Goal: Information Seeking & Learning: Find specific page/section

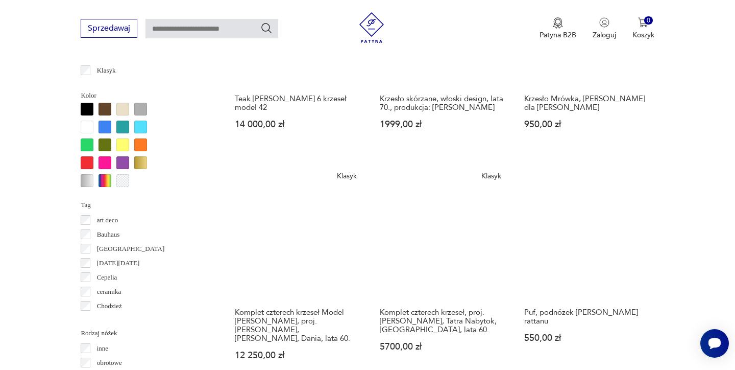
scroll to position [963, 0]
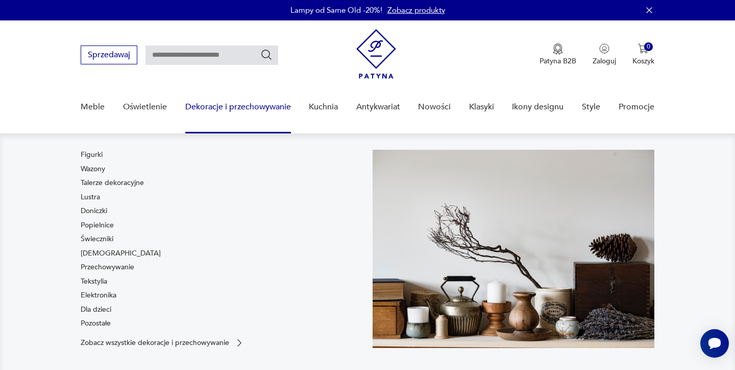
click at [250, 110] on link "Dekoracje i przechowywanie" at bounding box center [238, 106] width 106 height 39
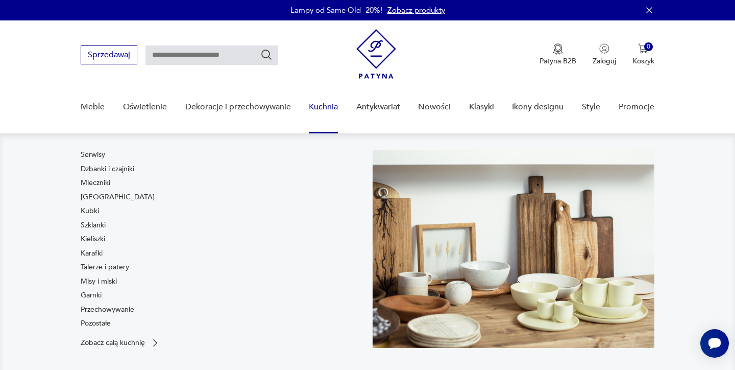
click at [318, 107] on link "Kuchnia" at bounding box center [323, 106] width 29 height 39
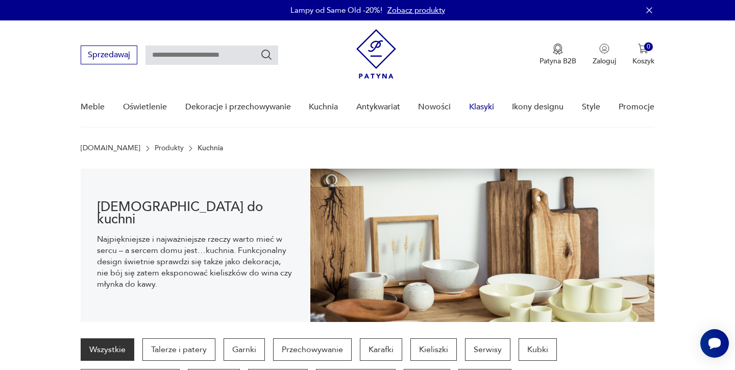
click at [485, 106] on link "Klasyki" at bounding box center [481, 106] width 25 height 39
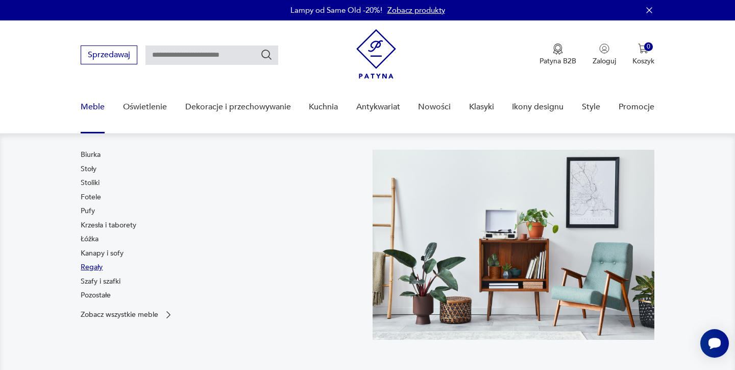
click at [88, 264] on link "Regały" at bounding box center [92, 267] width 22 height 10
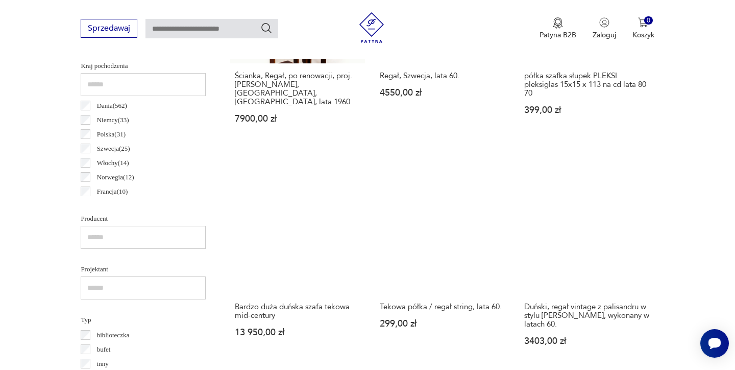
scroll to position [536, 0]
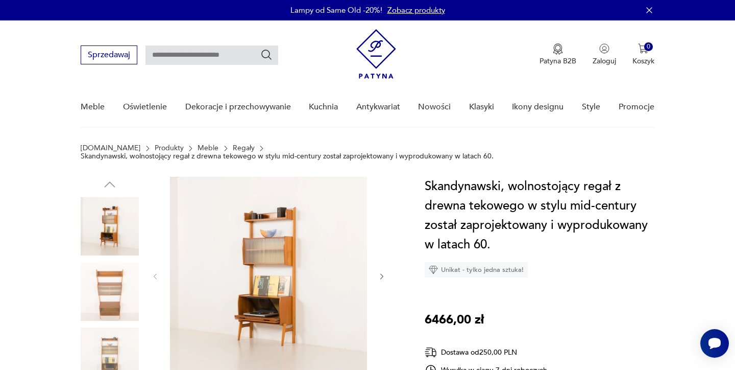
click at [381, 272] on icon "button" at bounding box center [382, 276] width 9 height 9
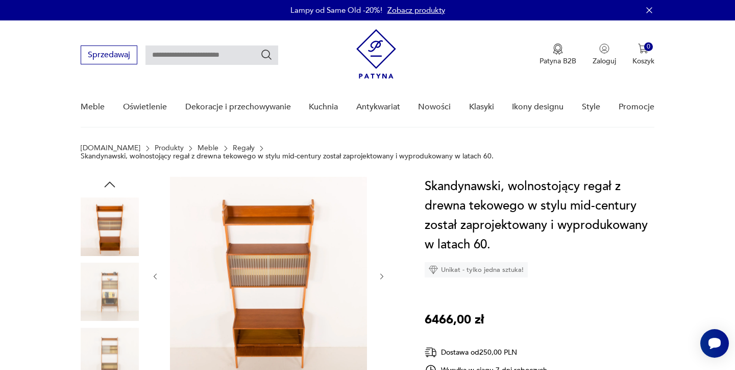
click at [381, 272] on icon "button" at bounding box center [382, 276] width 9 height 9
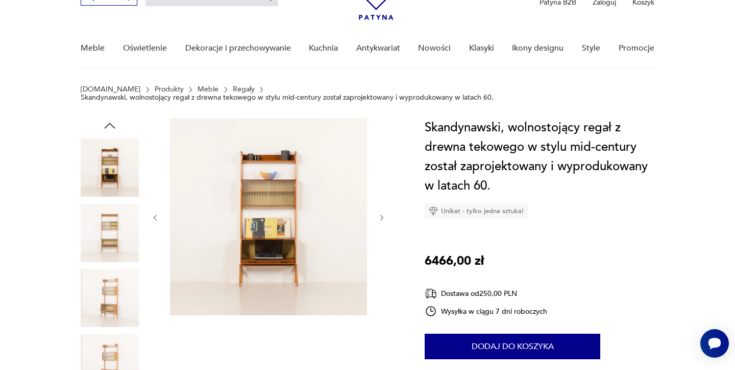
scroll to position [61, 0]
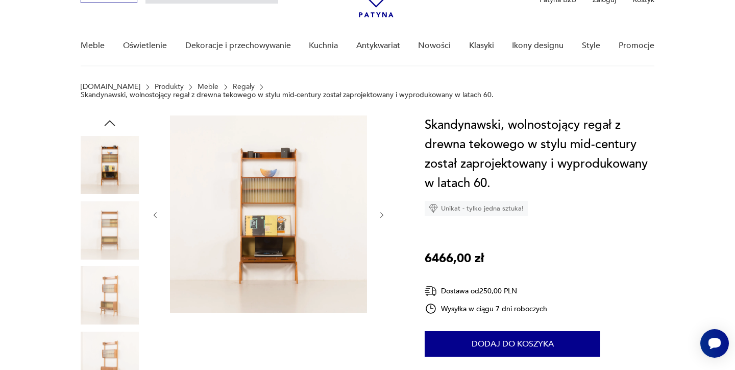
click at [383, 212] on icon "button" at bounding box center [381, 215] width 3 height 6
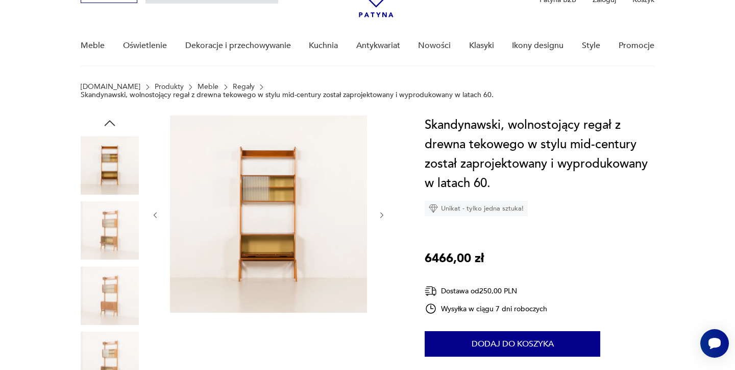
click at [383, 212] on icon "button" at bounding box center [381, 215] width 3 height 6
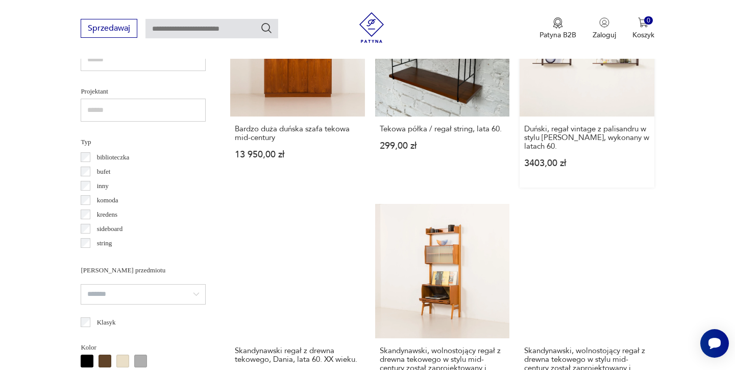
scroll to position [709, 0]
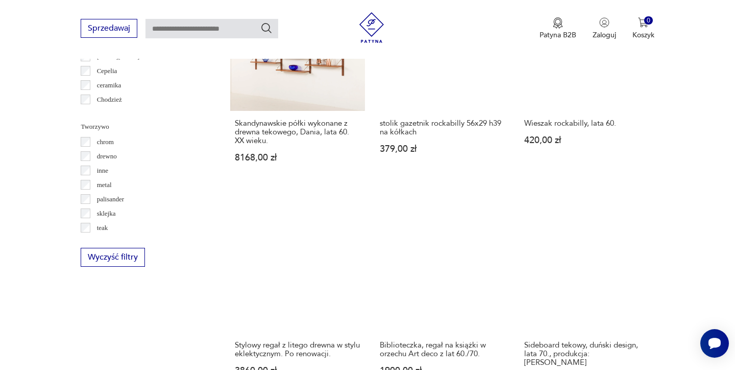
scroll to position [1177, 0]
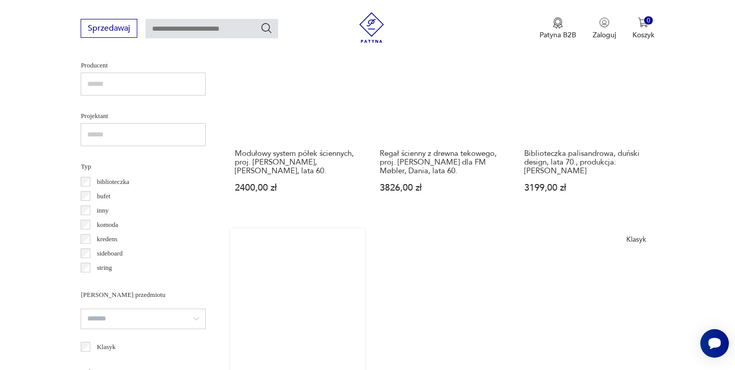
scroll to position [684, 0]
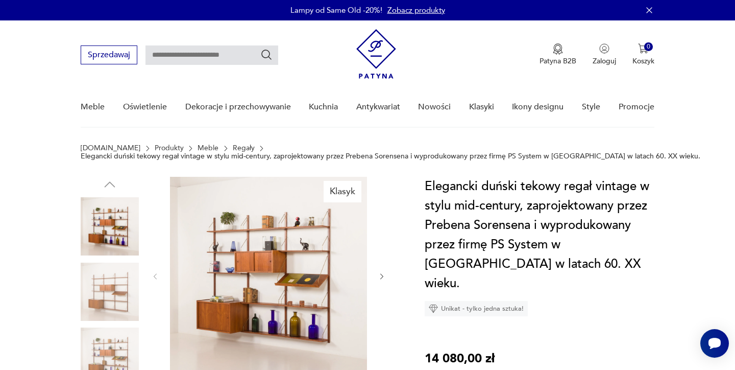
click at [383, 275] on icon "button" at bounding box center [382, 276] width 9 height 9
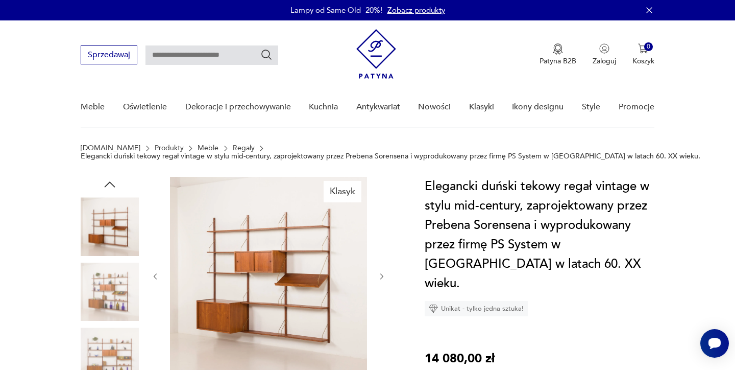
click at [383, 275] on icon "button" at bounding box center [382, 276] width 9 height 9
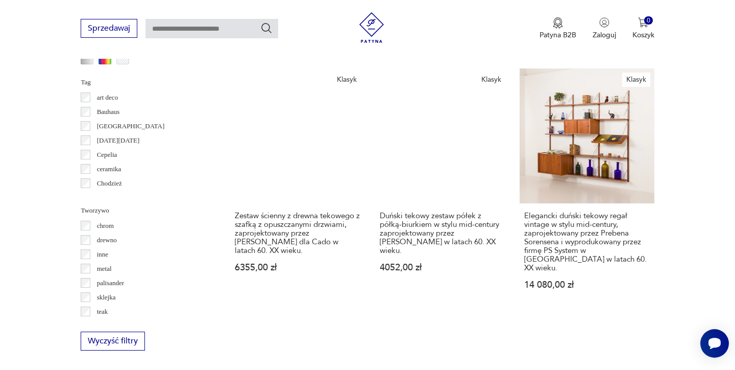
scroll to position [1098, 0]
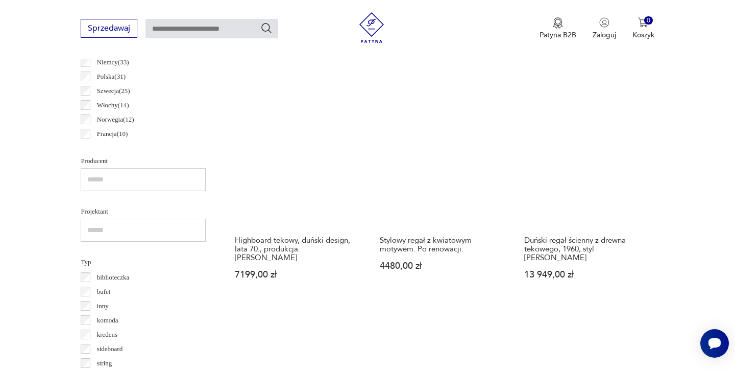
scroll to position [520, 0]
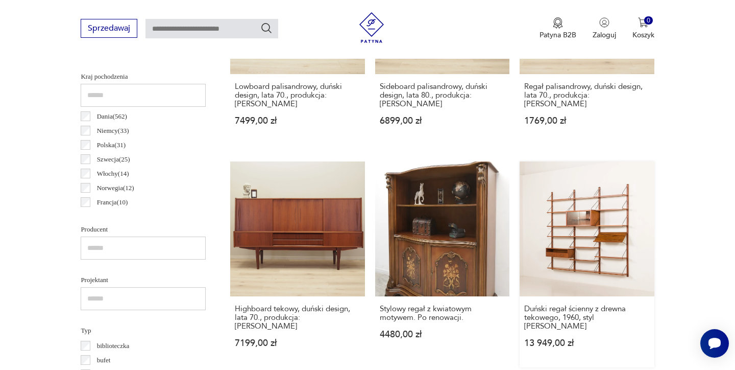
click at [520, 204] on link "Duński regał ścienny z drewna tekowego, 1960, styl [PERSON_NAME] 13 949,00 zł" at bounding box center [587, 263] width 134 height 205
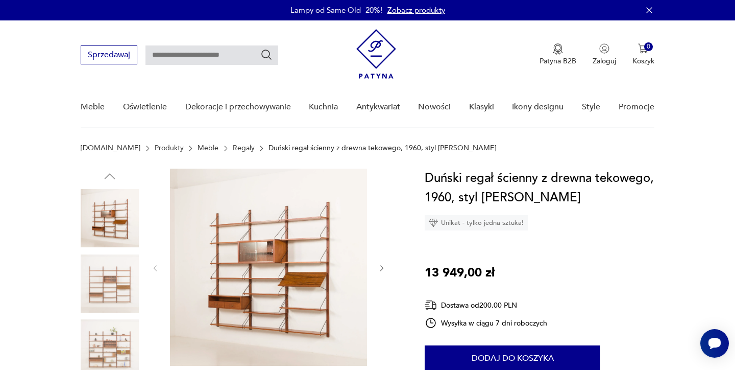
click at [378, 271] on icon "button" at bounding box center [382, 268] width 9 height 9
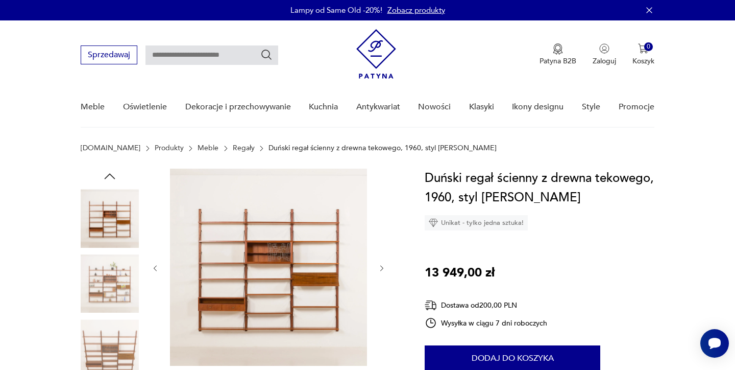
click at [378, 271] on icon "button" at bounding box center [382, 268] width 9 height 9
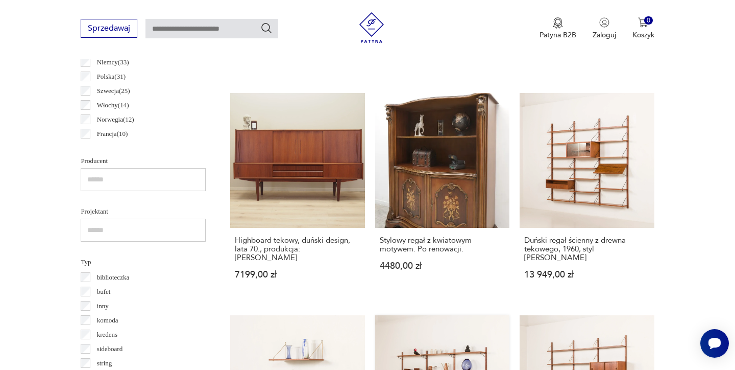
scroll to position [592, 0]
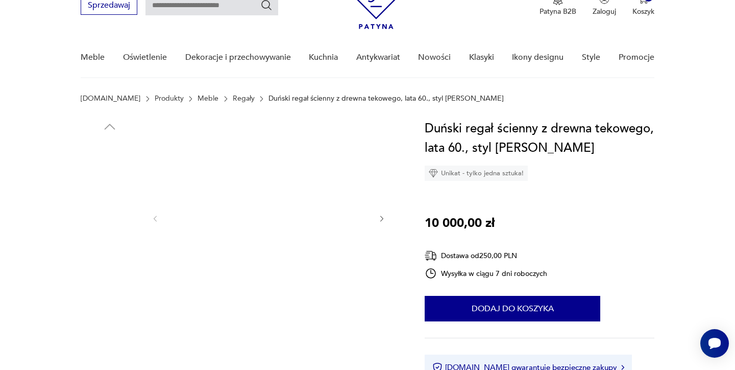
scroll to position [51, 0]
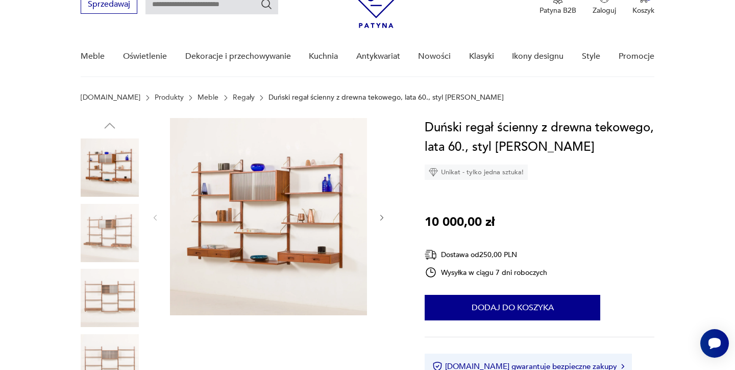
click at [386, 219] on div at bounding box center [241, 266] width 320 height 296
click at [381, 219] on icon "button" at bounding box center [382, 217] width 9 height 9
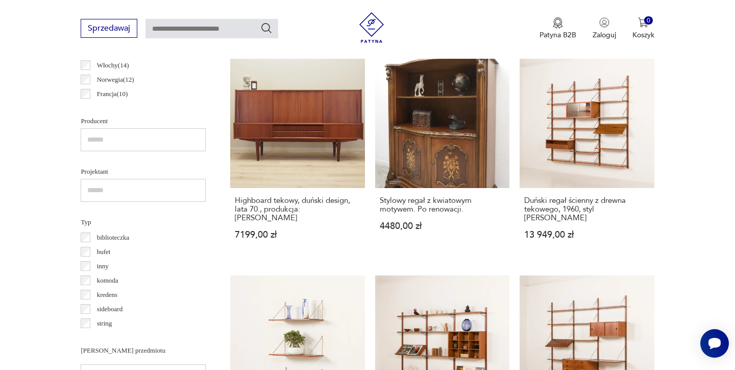
scroll to position [627, 0]
click at [526, 10] on div "Sprzedawaj Patyna B2B Zaloguj 0 Koszyk Twój koszyk ( 0 ) Brak produktów w koszy…" at bounding box center [367, 29] width 735 height 59
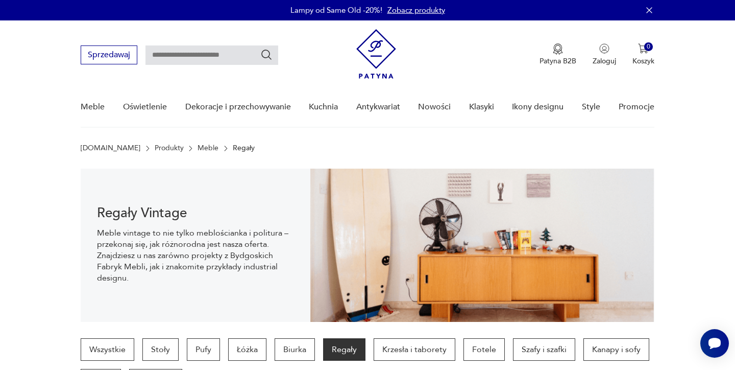
scroll to position [0, 0]
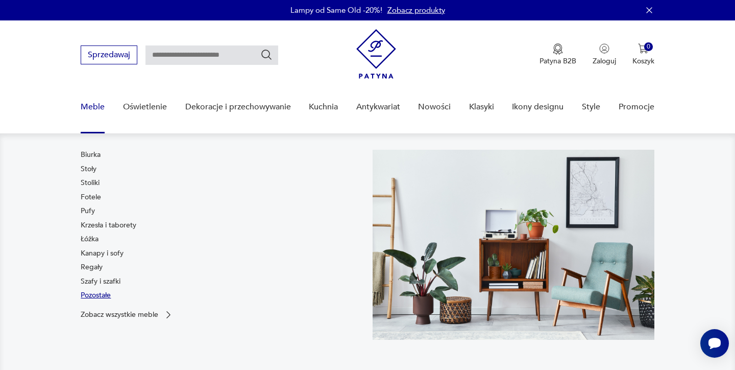
click at [92, 296] on link "Pozostałe" at bounding box center [96, 295] width 30 height 10
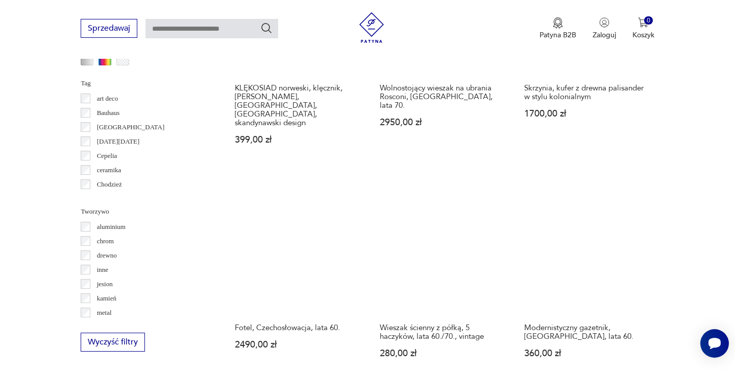
scroll to position [961, 0]
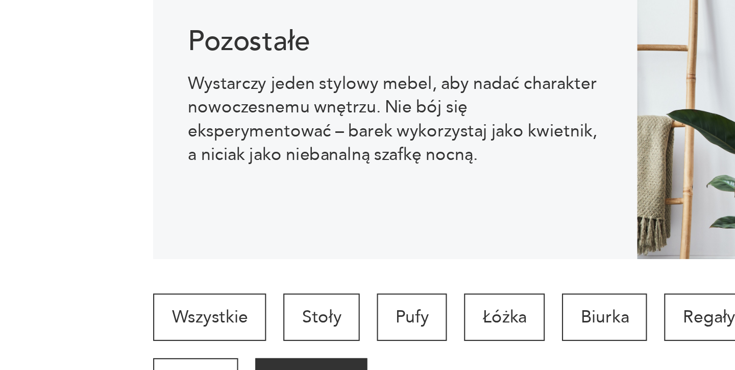
scroll to position [43, 0]
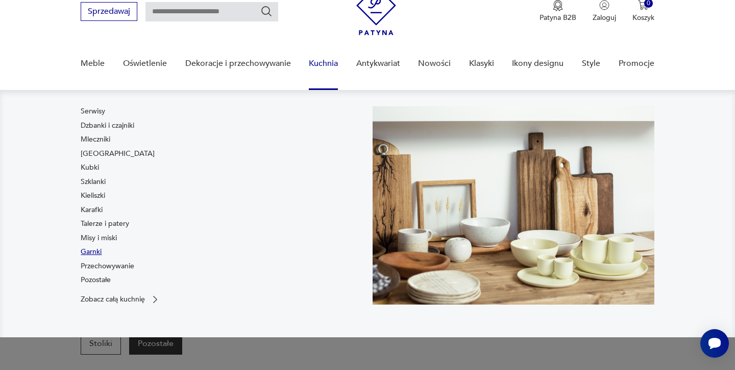
click at [89, 250] on link "Garnki" at bounding box center [91, 252] width 21 height 10
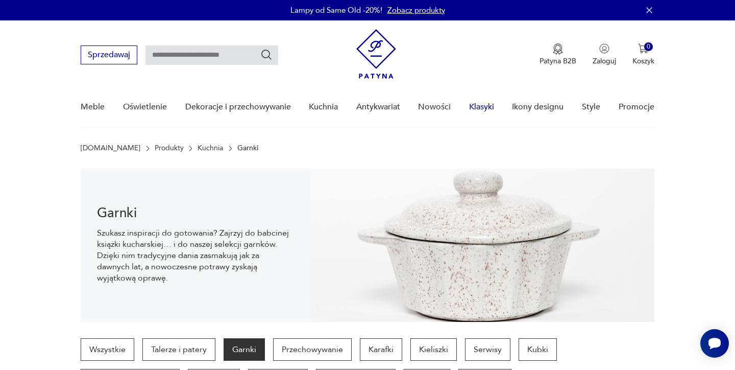
click at [489, 107] on link "Klasyki" at bounding box center [481, 106] width 25 height 39
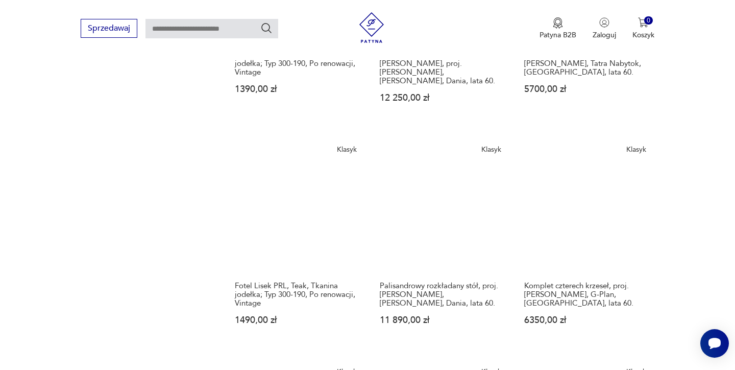
scroll to position [781, 0]
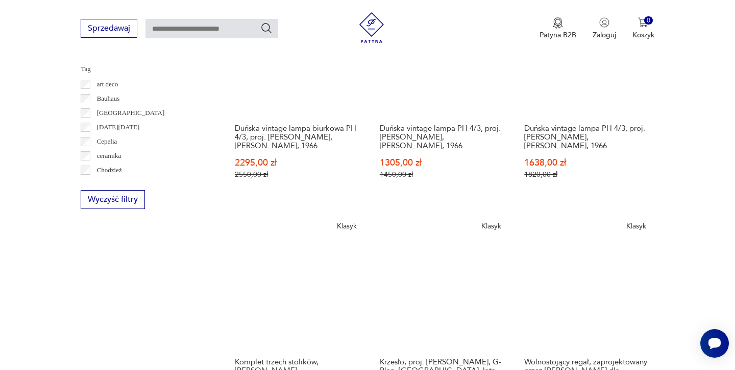
scroll to position [514, 0]
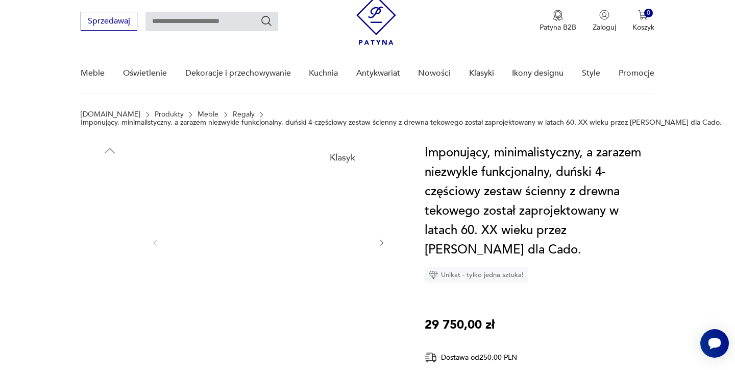
scroll to position [26, 0]
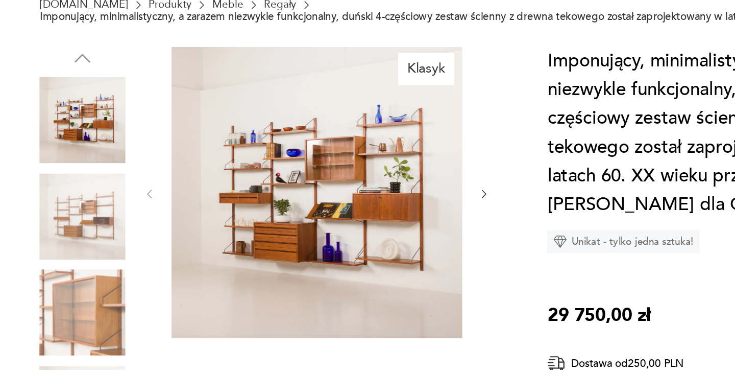
click at [378, 247] on icon "button" at bounding box center [382, 251] width 9 height 9
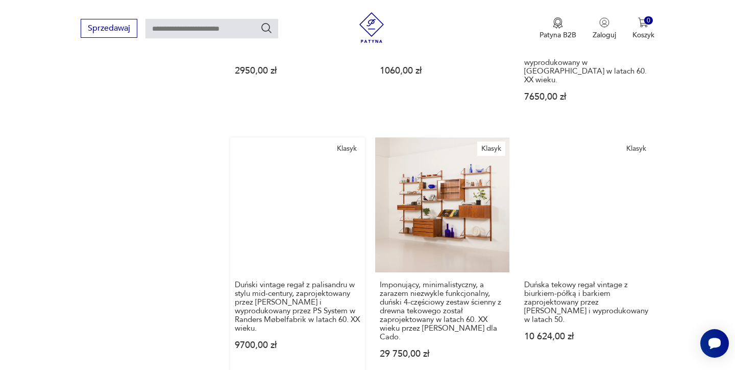
scroll to position [805, 0]
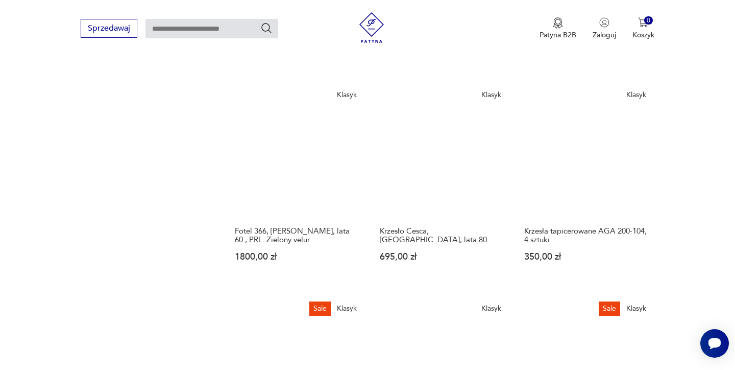
scroll to position [850, 0]
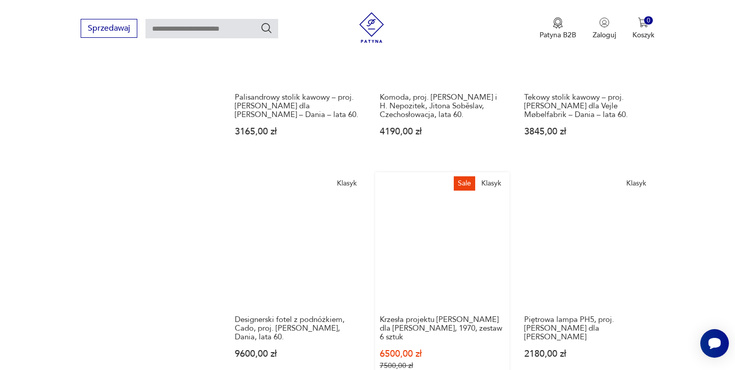
scroll to position [746, 0]
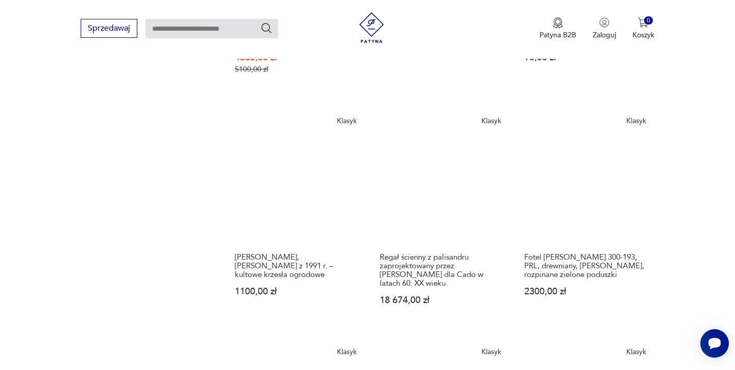
scroll to position [821, 0]
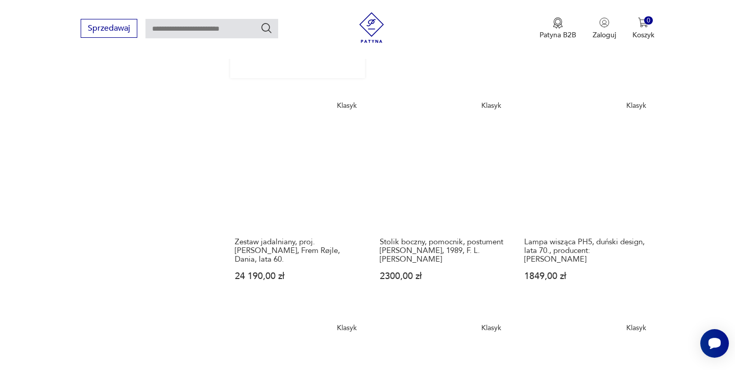
scroll to position [915, 0]
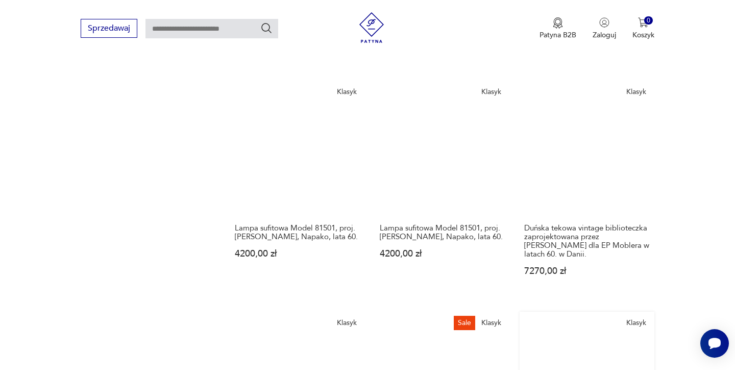
scroll to position [886, 0]
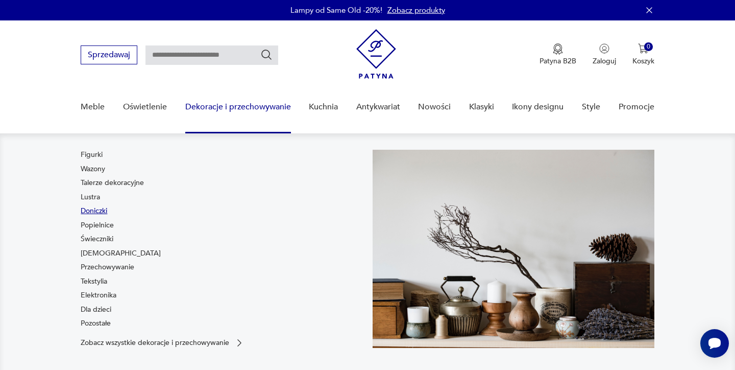
click at [99, 210] on link "Doniczki" at bounding box center [94, 211] width 27 height 10
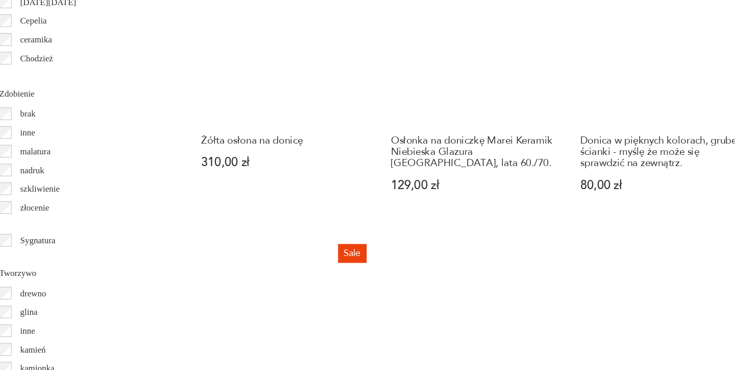
scroll to position [1060, 0]
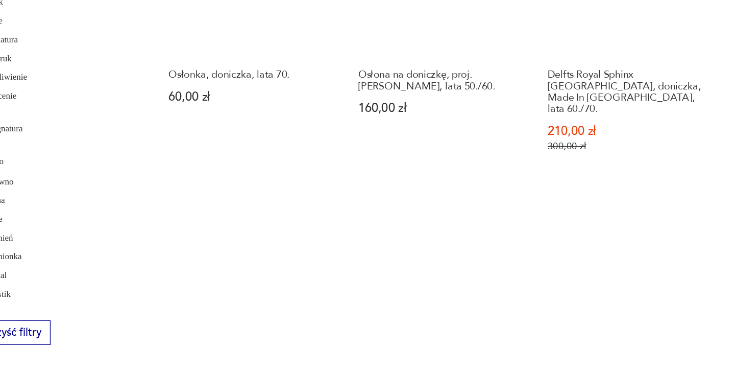
scroll to position [1151, 0]
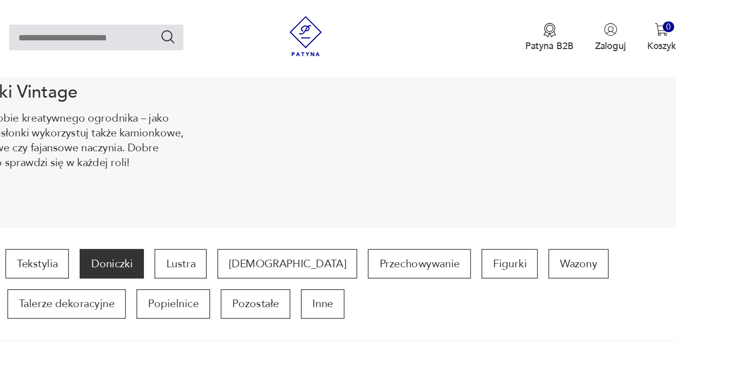
scroll to position [132, 0]
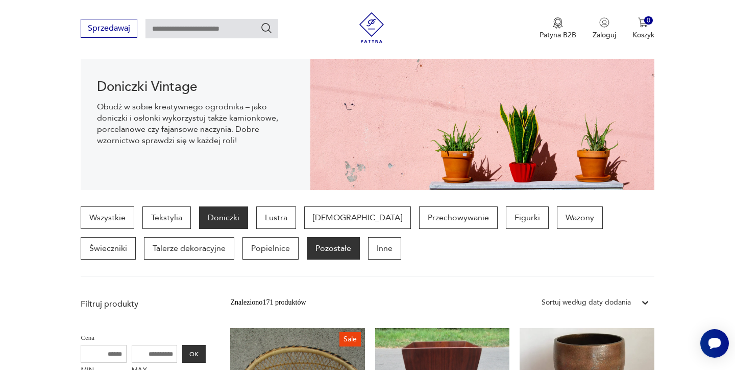
click at [307, 249] on p "Pozostałe" at bounding box center [333, 248] width 53 height 22
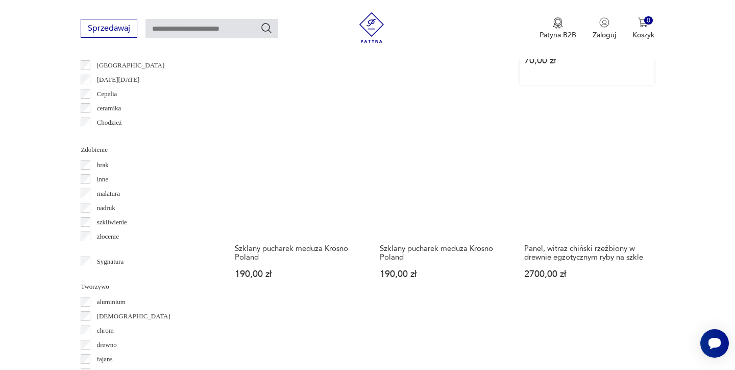
scroll to position [1015, 0]
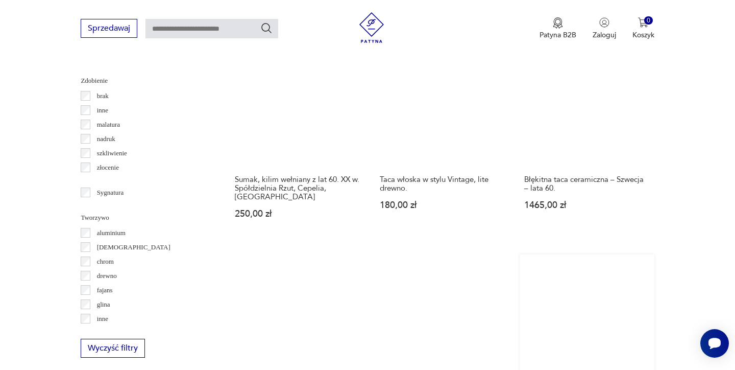
scroll to position [1113, 0]
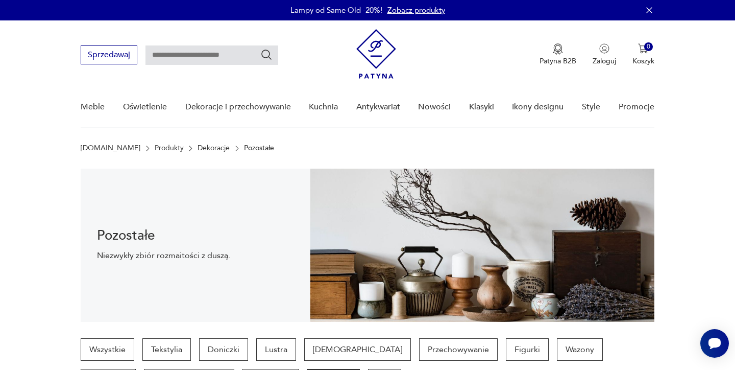
click at [178, 59] on input "text" at bounding box center [212, 54] width 133 height 19
type input "*****"
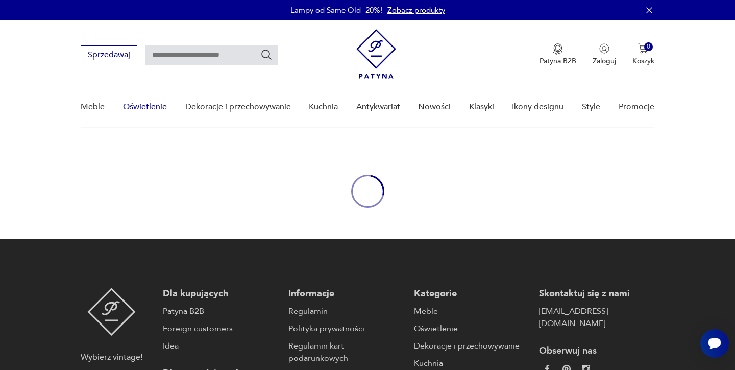
type input "*****"
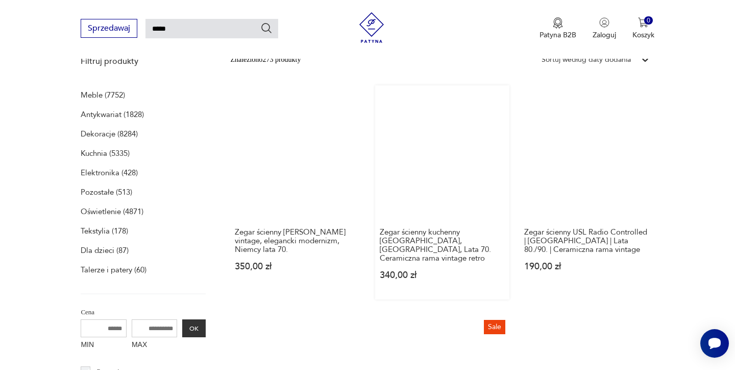
scroll to position [87, 0]
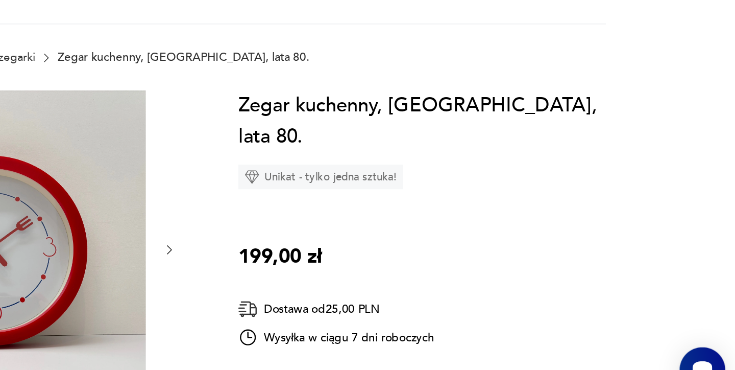
scroll to position [42, 0]
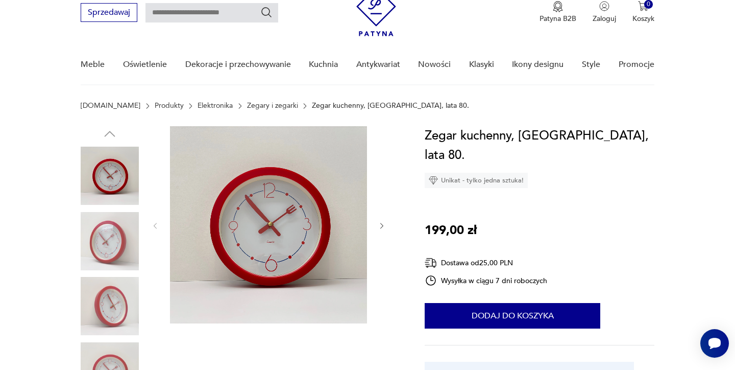
click at [378, 227] on icon "button" at bounding box center [382, 226] width 9 height 9
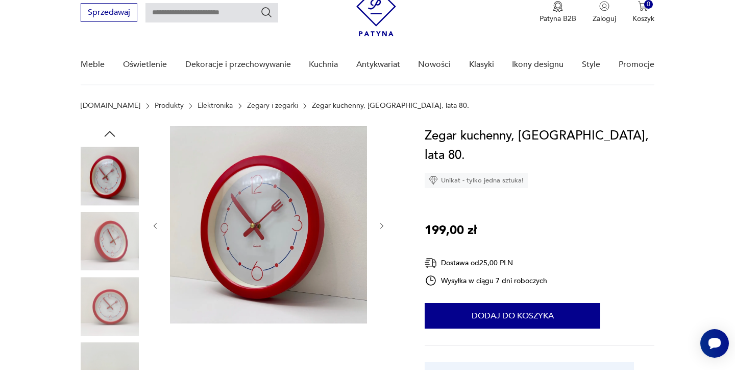
click at [378, 227] on icon "button" at bounding box center [382, 226] width 9 height 9
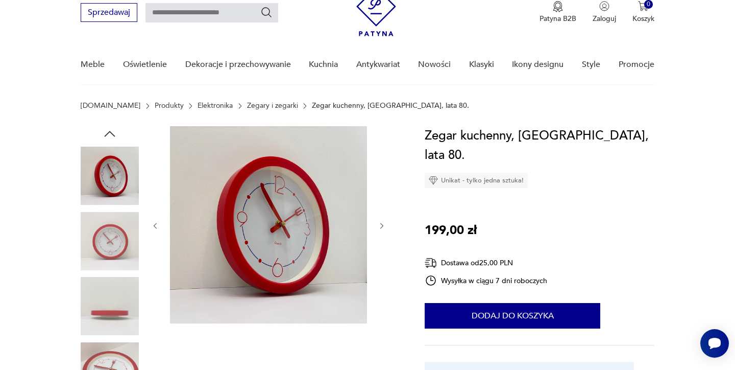
click at [378, 227] on icon "button" at bounding box center [382, 226] width 9 height 9
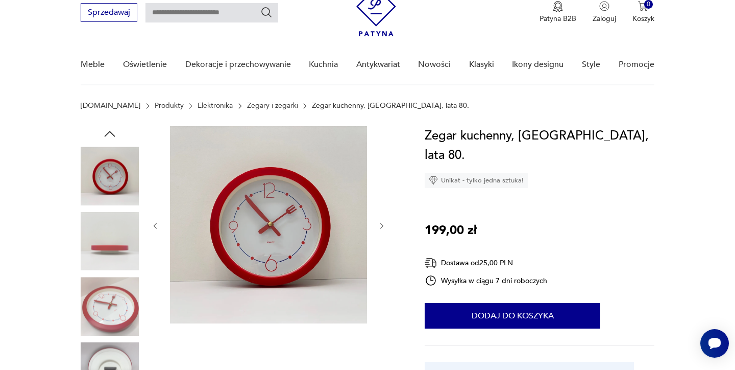
click at [378, 227] on icon "button" at bounding box center [382, 226] width 9 height 9
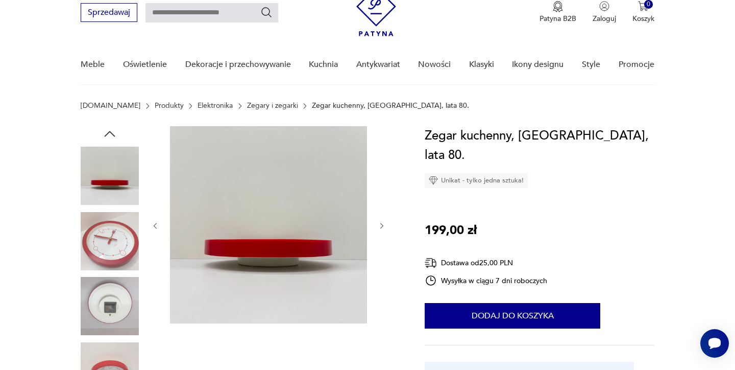
type input "*****"
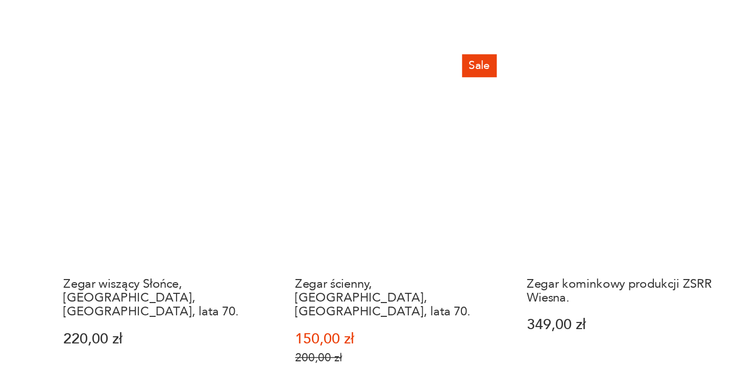
scroll to position [742, 0]
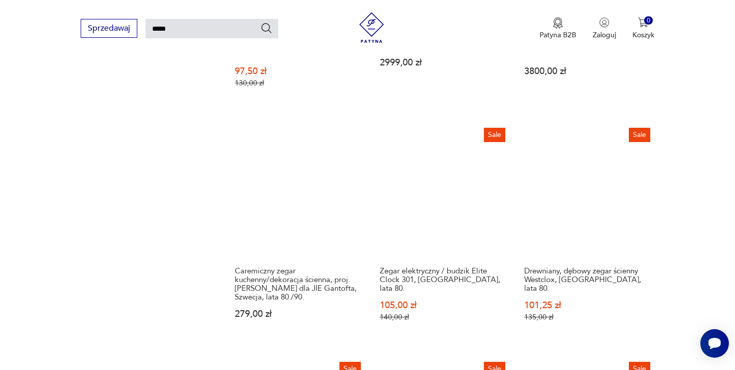
scroll to position [804, 0]
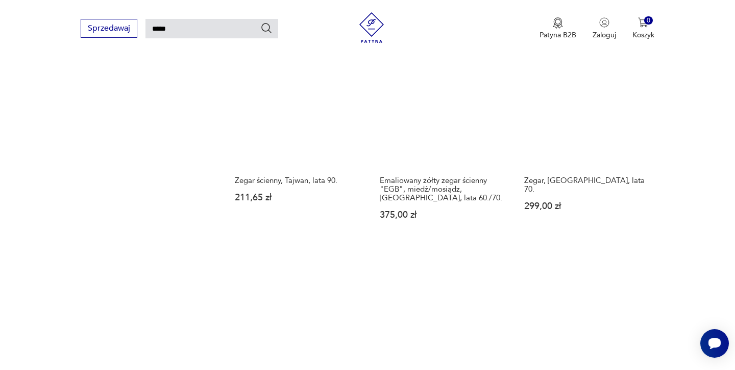
scroll to position [881, 0]
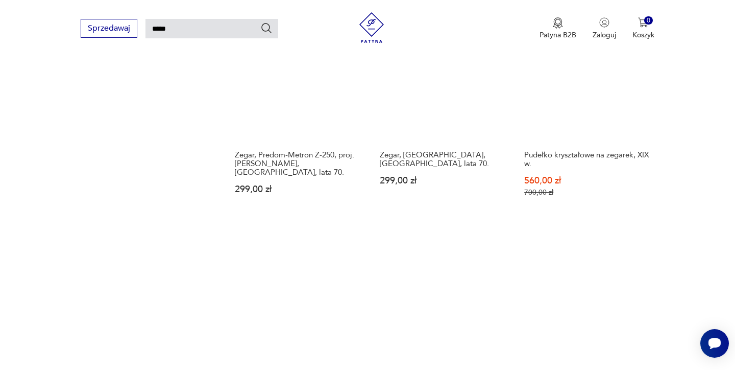
scroll to position [910, 0]
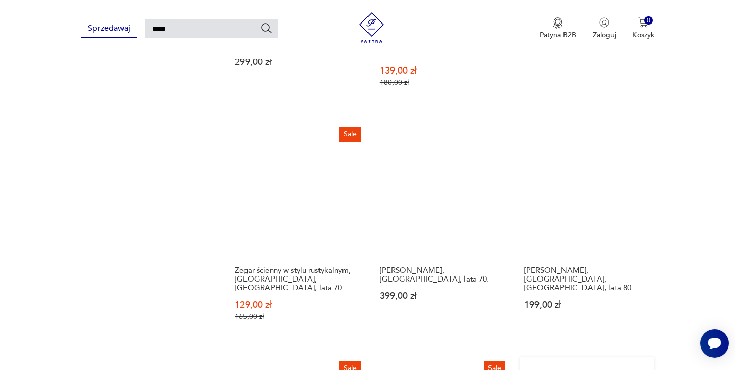
scroll to position [791, 0]
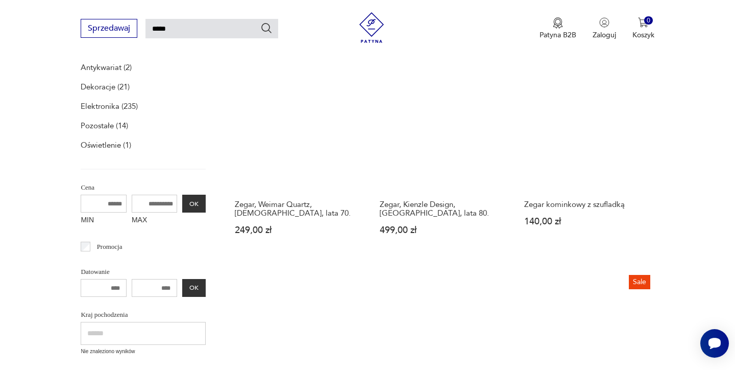
scroll to position [37, 0]
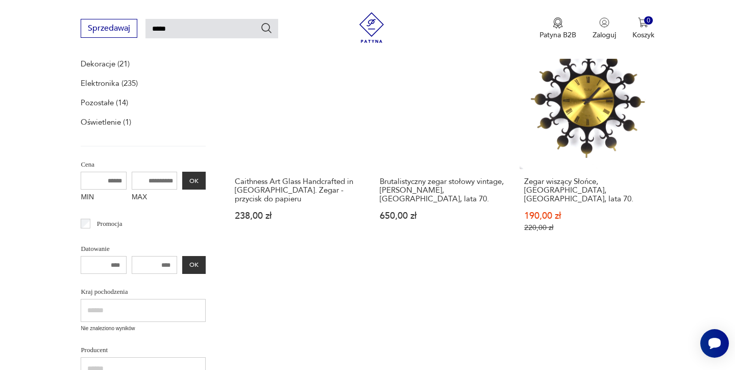
scroll to position [37, 0]
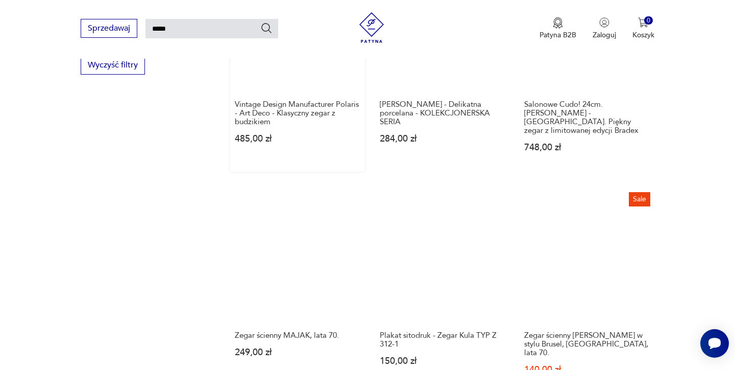
scroll to position [732, 0]
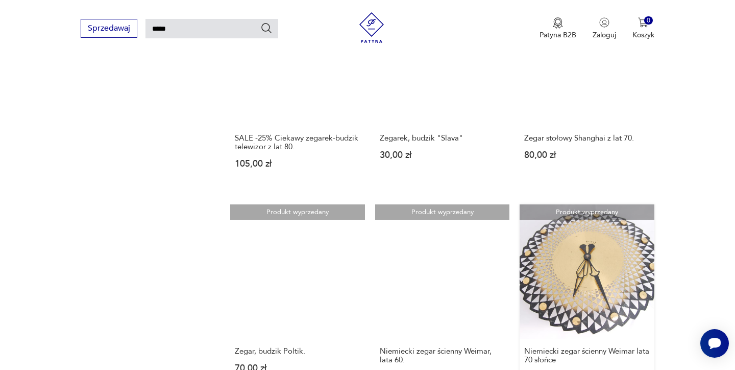
scroll to position [897, 0]
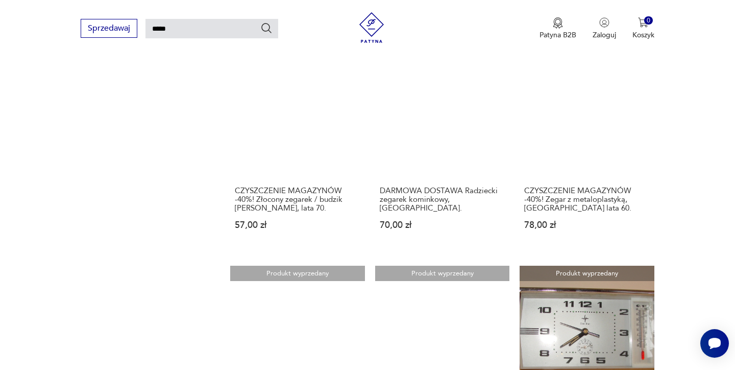
scroll to position [857, 0]
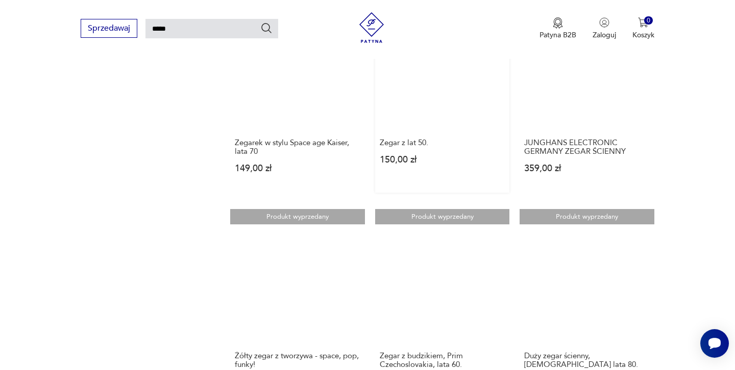
scroll to position [889, 0]
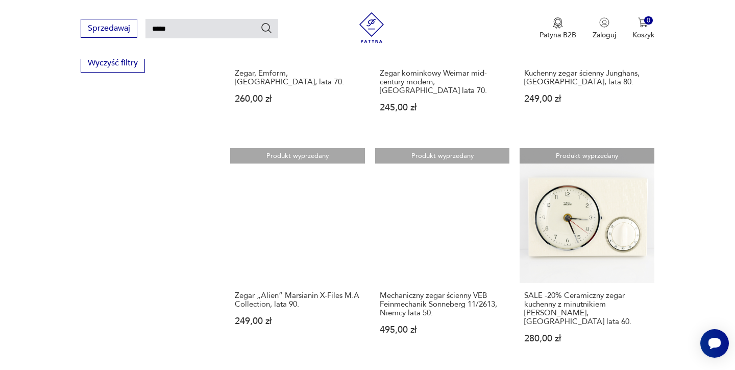
scroll to position [779, 0]
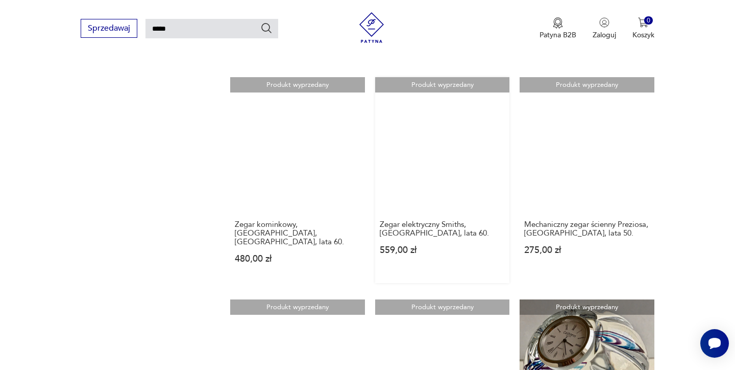
scroll to position [836, 0]
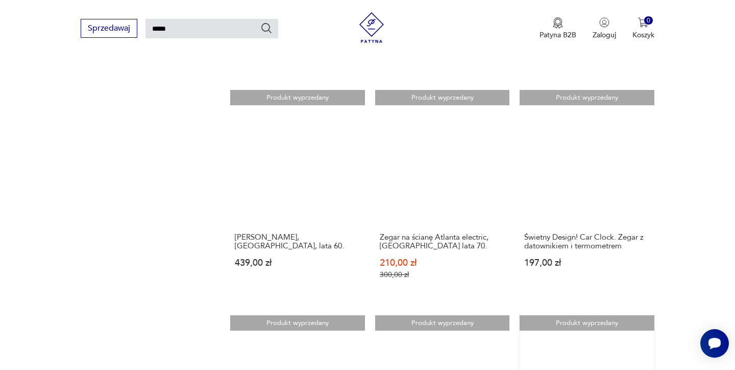
scroll to position [811, 0]
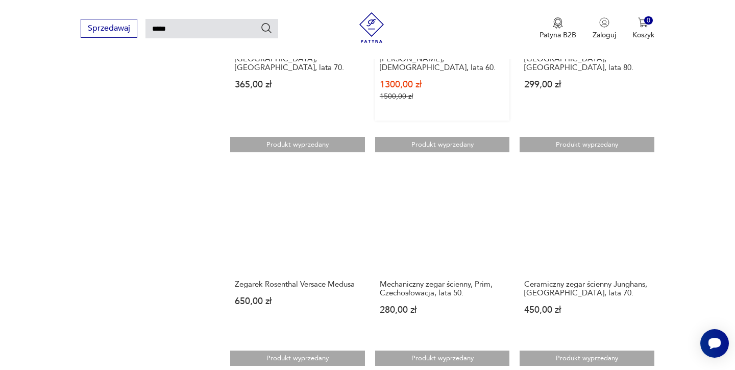
scroll to position [798, 0]
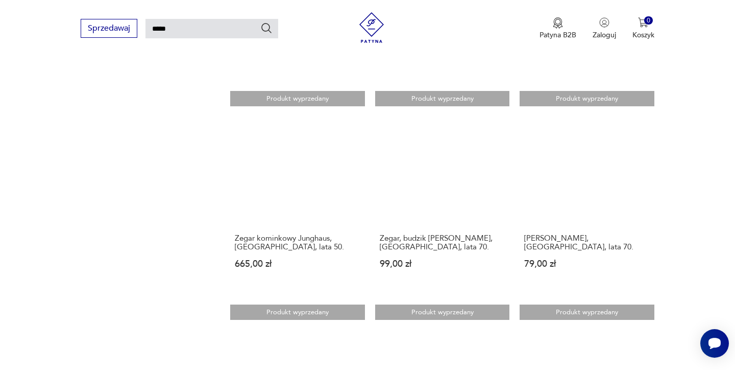
scroll to position [825, 0]
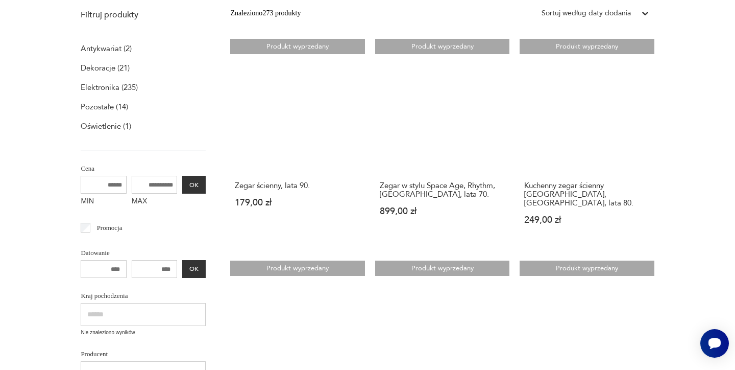
scroll to position [37, 0]
